Goal: Browse casually

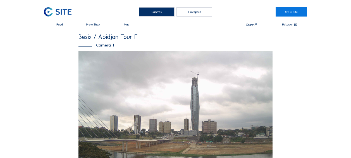
scroll to position [196, 0]
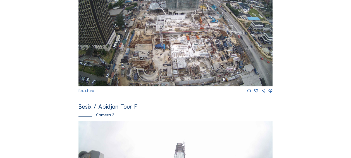
scroll to position [224, 0]
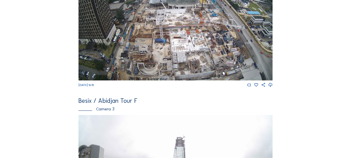
click at [230, 61] on img at bounding box center [176, 25] width 194 height 109
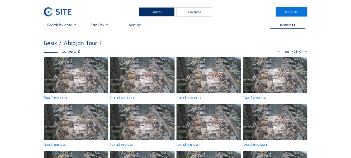
click at [71, 78] on img at bounding box center [76, 75] width 65 height 36
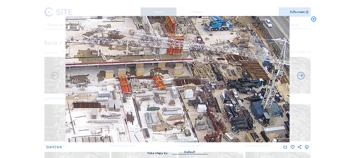
drag, startPoint x: 229, startPoint y: 84, endPoint x: 231, endPoint y: 91, distance: 7.3
click at [231, 91] on img at bounding box center [178, 79] width 224 height 126
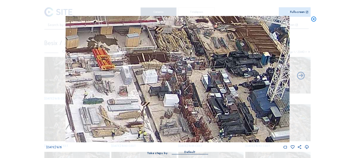
drag, startPoint x: 172, startPoint y: 50, endPoint x: 157, endPoint y: 34, distance: 22.0
click at [157, 34] on img at bounding box center [178, 79] width 224 height 126
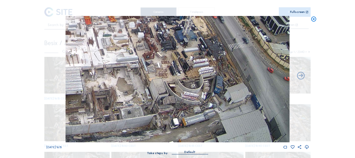
drag, startPoint x: 124, startPoint y: 111, endPoint x: 92, endPoint y: 46, distance: 72.5
click at [92, 46] on img at bounding box center [178, 79] width 224 height 126
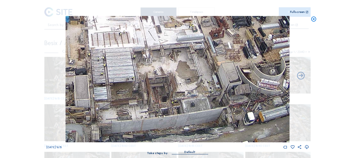
drag, startPoint x: 102, startPoint y: 68, endPoint x: 209, endPoint y: 55, distance: 107.8
click at [209, 55] on img at bounding box center [178, 79] width 224 height 126
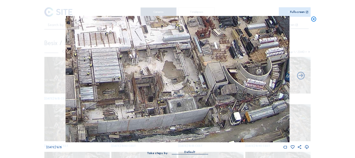
click at [187, 58] on img at bounding box center [178, 79] width 224 height 126
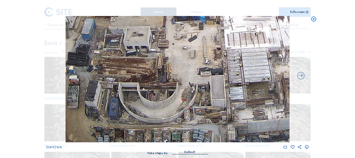
drag, startPoint x: 131, startPoint y: 93, endPoint x: 281, endPoint y: 73, distance: 151.0
click at [281, 73] on img at bounding box center [178, 79] width 224 height 126
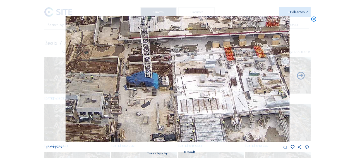
drag, startPoint x: 236, startPoint y: 67, endPoint x: 197, endPoint y: 121, distance: 66.4
click at [197, 121] on img at bounding box center [178, 79] width 224 height 126
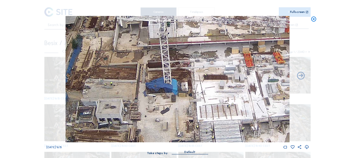
drag, startPoint x: 97, startPoint y: 82, endPoint x: 116, endPoint y: 88, distance: 20.2
click at [116, 88] on img at bounding box center [178, 79] width 224 height 126
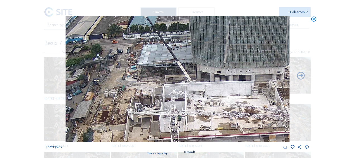
drag, startPoint x: 168, startPoint y: 45, endPoint x: 178, endPoint y: 129, distance: 84.1
click at [178, 130] on img at bounding box center [178, 79] width 224 height 126
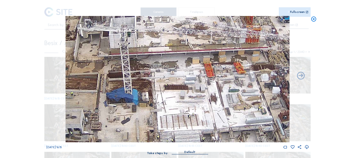
drag, startPoint x: 196, startPoint y: 94, endPoint x: 155, endPoint y: 41, distance: 66.7
click at [154, 37] on img at bounding box center [178, 79] width 224 height 126
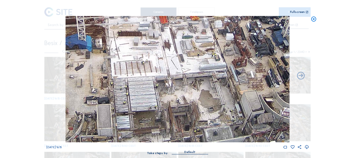
drag, startPoint x: 214, startPoint y: 115, endPoint x: 168, endPoint y: 63, distance: 69.3
click at [168, 63] on img at bounding box center [178, 79] width 224 height 126
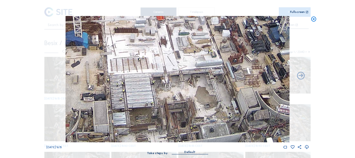
click at [182, 93] on img at bounding box center [178, 79] width 224 height 126
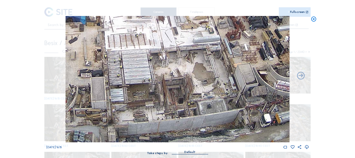
drag, startPoint x: 169, startPoint y: 92, endPoint x: 169, endPoint y: 76, distance: 16.2
click at [169, 76] on img at bounding box center [178, 79] width 224 height 126
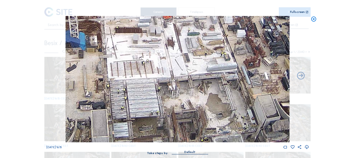
drag, startPoint x: 151, startPoint y: 86, endPoint x: 146, endPoint y: 123, distance: 36.6
click at [146, 123] on img at bounding box center [178, 79] width 224 height 126
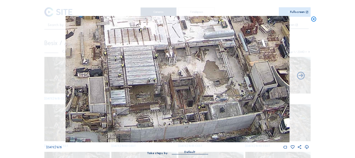
drag, startPoint x: 151, startPoint y: 92, endPoint x: 149, endPoint y: 61, distance: 31.3
click at [149, 61] on img at bounding box center [178, 79] width 224 height 126
click at [314, 18] on icon at bounding box center [314, 19] width 6 height 6
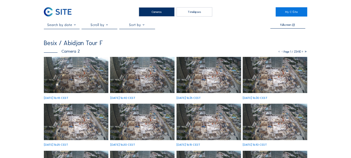
click at [55, 78] on img at bounding box center [76, 75] width 65 height 36
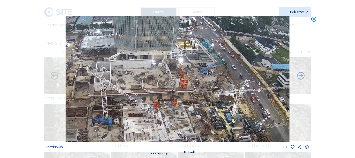
drag, startPoint x: 105, startPoint y: 89, endPoint x: 107, endPoint y: 102, distance: 12.6
click at [107, 102] on img at bounding box center [178, 79] width 224 height 126
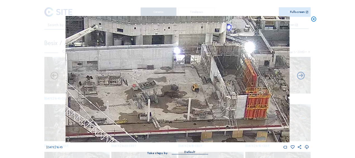
drag, startPoint x: 96, startPoint y: 84, endPoint x: 231, endPoint y: 79, distance: 135.6
click at [231, 79] on img at bounding box center [178, 79] width 224 height 126
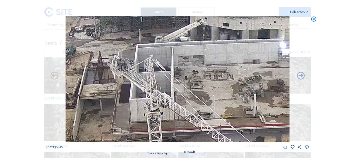
drag, startPoint x: 138, startPoint y: 75, endPoint x: 219, endPoint y: 69, distance: 80.4
click at [219, 69] on img at bounding box center [178, 79] width 224 height 126
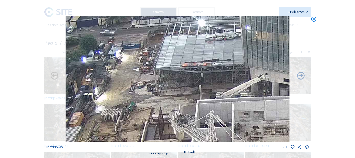
drag, startPoint x: 105, startPoint y: 55, endPoint x: 160, endPoint y: 111, distance: 77.7
click at [160, 111] on img at bounding box center [178, 79] width 224 height 126
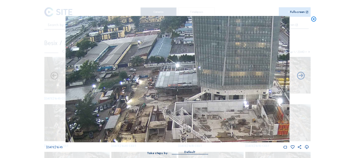
drag, startPoint x: 151, startPoint y: 111, endPoint x: 151, endPoint y: 48, distance: 63.7
click at [151, 48] on img at bounding box center [178, 79] width 224 height 126
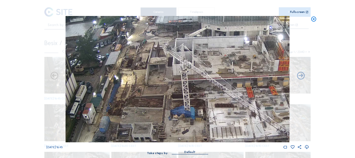
drag, startPoint x: 153, startPoint y: 106, endPoint x: 157, endPoint y: 51, distance: 55.2
click at [156, 51] on img at bounding box center [178, 79] width 224 height 126
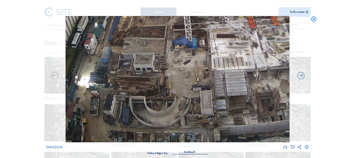
drag, startPoint x: 148, startPoint y: 85, endPoint x: 160, endPoint y: 60, distance: 28.0
click at [160, 60] on img at bounding box center [178, 79] width 224 height 126
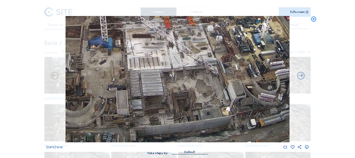
drag, startPoint x: 191, startPoint y: 111, endPoint x: 94, endPoint y: 56, distance: 111.8
click at [94, 56] on img at bounding box center [178, 79] width 224 height 126
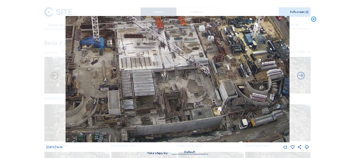
drag, startPoint x: 197, startPoint y: 95, endPoint x: 143, endPoint y: 55, distance: 67.5
click at [141, 54] on img at bounding box center [178, 79] width 224 height 126
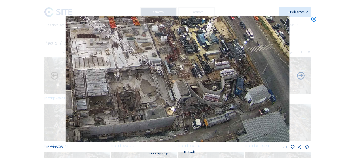
click at [315, 19] on icon at bounding box center [314, 19] width 6 height 6
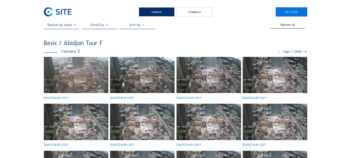
click at [76, 75] on img at bounding box center [76, 75] width 65 height 36
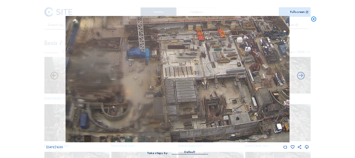
drag, startPoint x: 193, startPoint y: 93, endPoint x: 171, endPoint y: 70, distance: 31.6
click at [171, 70] on img at bounding box center [178, 79] width 224 height 126
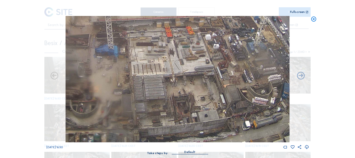
drag, startPoint x: 193, startPoint y: 105, endPoint x: 157, endPoint y: 77, distance: 45.8
click at [160, 66] on img at bounding box center [178, 79] width 224 height 126
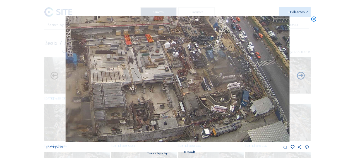
drag, startPoint x: 219, startPoint y: 99, endPoint x: 181, endPoint y: 106, distance: 39.3
click at [181, 106] on img at bounding box center [178, 79] width 224 height 126
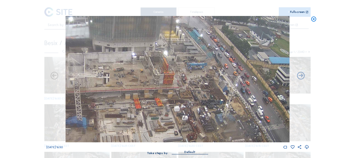
drag, startPoint x: 170, startPoint y: 84, endPoint x: 178, endPoint y: 138, distance: 54.8
click at [178, 138] on img at bounding box center [178, 79] width 224 height 126
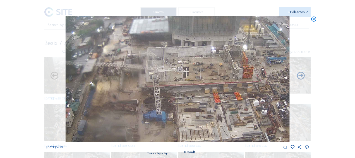
drag, startPoint x: 129, startPoint y: 110, endPoint x: 200, endPoint y: 106, distance: 71.7
click at [200, 106] on img at bounding box center [178, 79] width 224 height 126
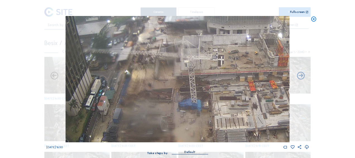
drag, startPoint x: 168, startPoint y: 102, endPoint x: 203, endPoint y: 91, distance: 37.1
click at [203, 91] on img at bounding box center [178, 79] width 224 height 126
drag, startPoint x: 160, startPoint y: 104, endPoint x: 184, endPoint y: 104, distance: 24.3
click at [184, 104] on img at bounding box center [178, 79] width 224 height 126
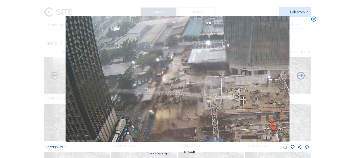
drag, startPoint x: 168, startPoint y: 70, endPoint x: 177, endPoint y: 114, distance: 44.9
click at [177, 114] on img at bounding box center [178, 79] width 224 height 126
click at [313, 21] on icon at bounding box center [314, 19] width 6 height 6
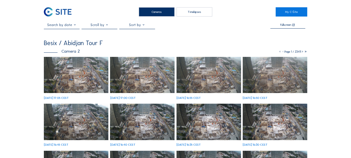
click at [72, 72] on img at bounding box center [76, 75] width 65 height 36
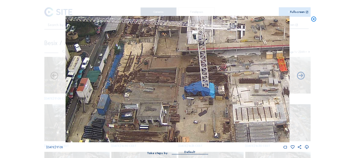
drag, startPoint x: 97, startPoint y: 101, endPoint x: 155, endPoint y: 65, distance: 68.2
click at [155, 64] on img at bounding box center [178, 79] width 224 height 126
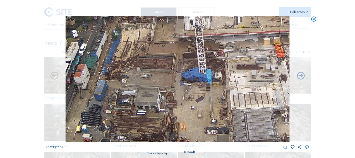
drag, startPoint x: 157, startPoint y: 105, endPoint x: 160, endPoint y: 56, distance: 48.1
click at [159, 58] on img at bounding box center [178, 79] width 224 height 126
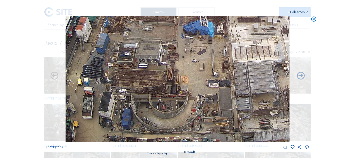
drag, startPoint x: 163, startPoint y: 103, endPoint x: 159, endPoint y: 72, distance: 31.2
click at [159, 72] on img at bounding box center [178, 79] width 224 height 126
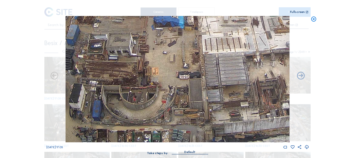
drag, startPoint x: 208, startPoint y: 110, endPoint x: 159, endPoint y: 89, distance: 53.2
click at [155, 88] on img at bounding box center [178, 79] width 224 height 126
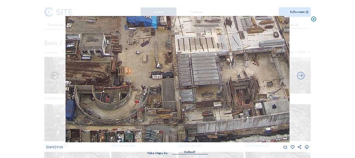
drag, startPoint x: 198, startPoint y: 100, endPoint x: 165, endPoint y: 91, distance: 34.2
click at [165, 91] on img at bounding box center [178, 79] width 224 height 126
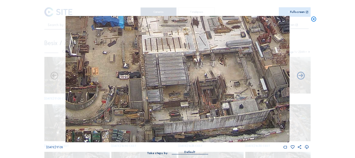
drag, startPoint x: 213, startPoint y: 99, endPoint x: 171, endPoint y: 89, distance: 42.8
click at [171, 89] on img at bounding box center [178, 79] width 224 height 126
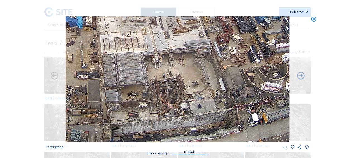
click at [188, 89] on img at bounding box center [178, 79] width 224 height 126
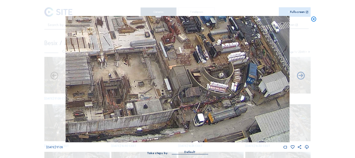
drag, startPoint x: 241, startPoint y: 93, endPoint x: 195, endPoint y: 91, distance: 46.2
click at [195, 91] on img at bounding box center [178, 79] width 224 height 126
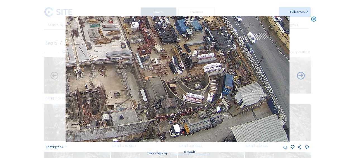
drag, startPoint x: 206, startPoint y: 61, endPoint x: 220, endPoint y: 96, distance: 37.5
click at [220, 96] on img at bounding box center [178, 79] width 224 height 126
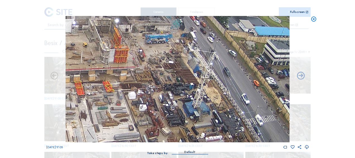
drag, startPoint x: 190, startPoint y: 42, endPoint x: 188, endPoint y: 103, distance: 60.4
click at [189, 104] on img at bounding box center [178, 79] width 224 height 126
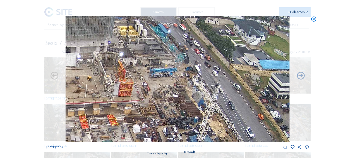
drag, startPoint x: 177, startPoint y: 94, endPoint x: 177, endPoint y: 99, distance: 5.3
click at [177, 99] on img at bounding box center [178, 79] width 224 height 126
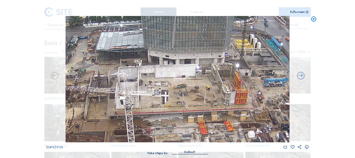
drag, startPoint x: 98, startPoint y: 77, endPoint x: 211, endPoint y: 86, distance: 113.2
click at [211, 86] on img at bounding box center [178, 79] width 224 height 126
click at [315, 20] on icon at bounding box center [314, 19] width 6 height 6
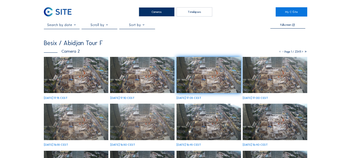
click at [59, 66] on img at bounding box center [76, 75] width 65 height 36
